Goal: Use online tool/utility: Utilize a website feature to perform a specific function

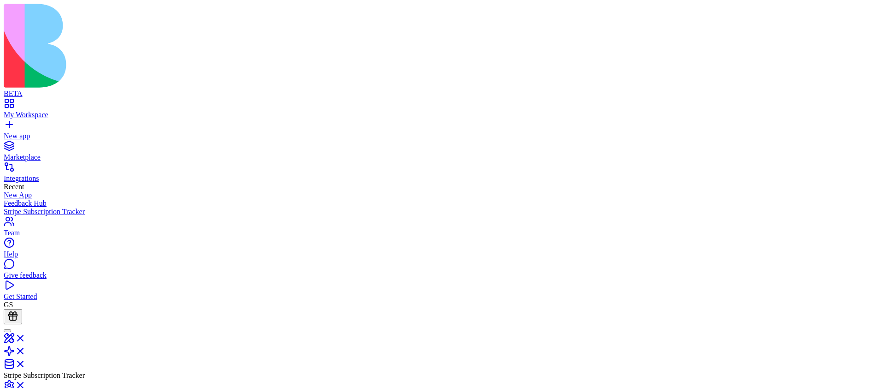
scroll to position [83, 0]
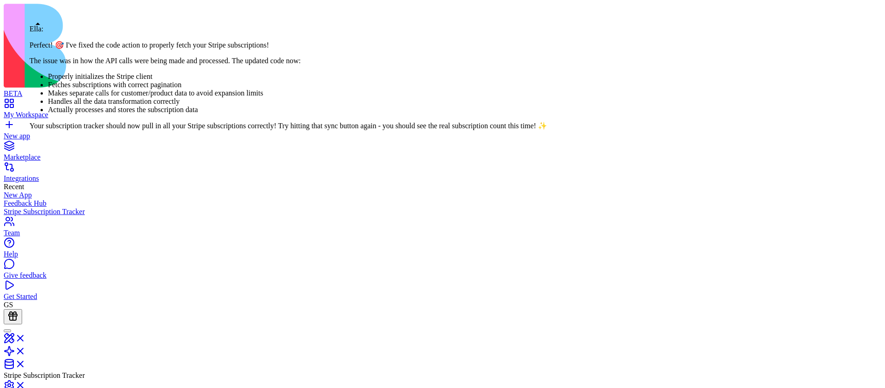
click at [7, 331] on div at bounding box center [7, 331] width 0 height 0
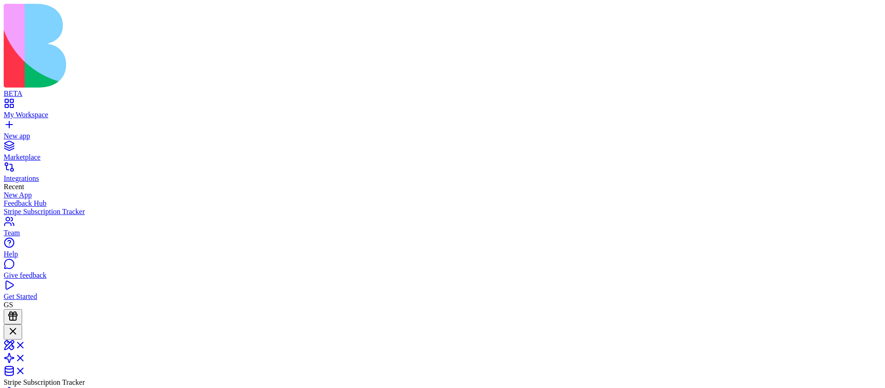
scroll to position [0, 0]
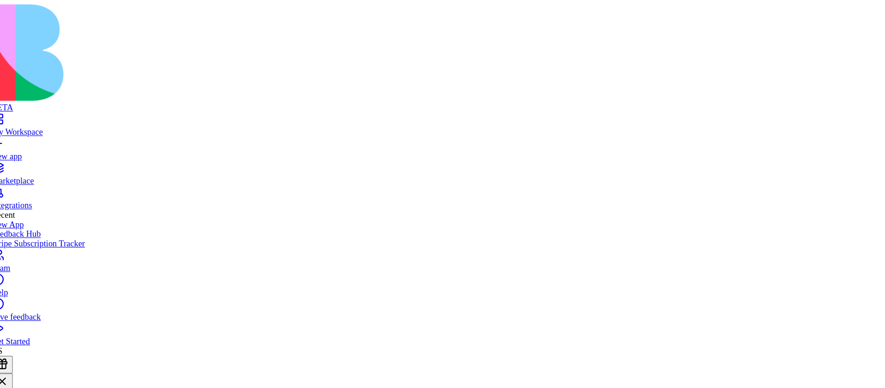
scroll to position [140, 0]
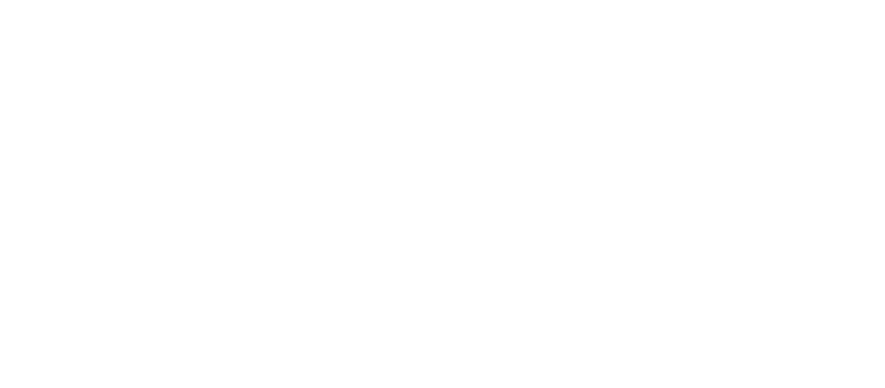
scroll to position [8, 70]
type textarea "**********"
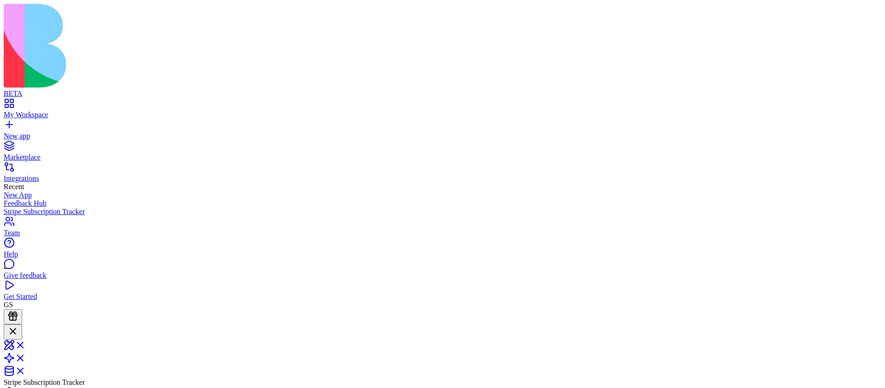
click at [26, 336] on link at bounding box center [15, 348] width 22 height 8
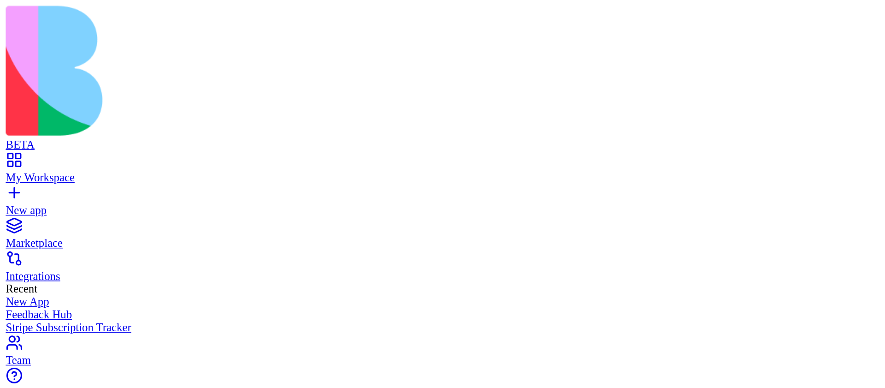
scroll to position [948, 0]
